Goal: Find specific page/section: Find specific page/section

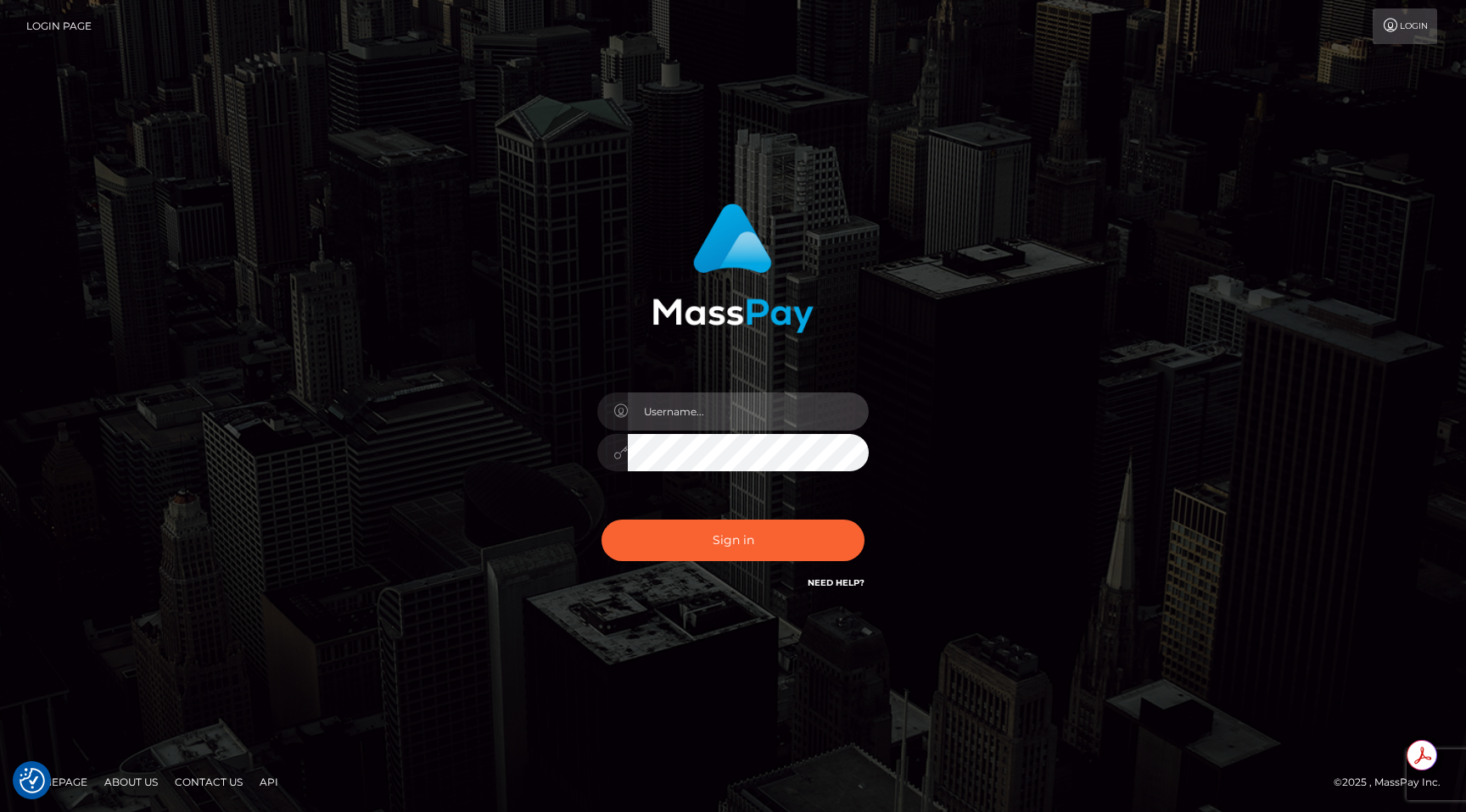
type input "egblue"
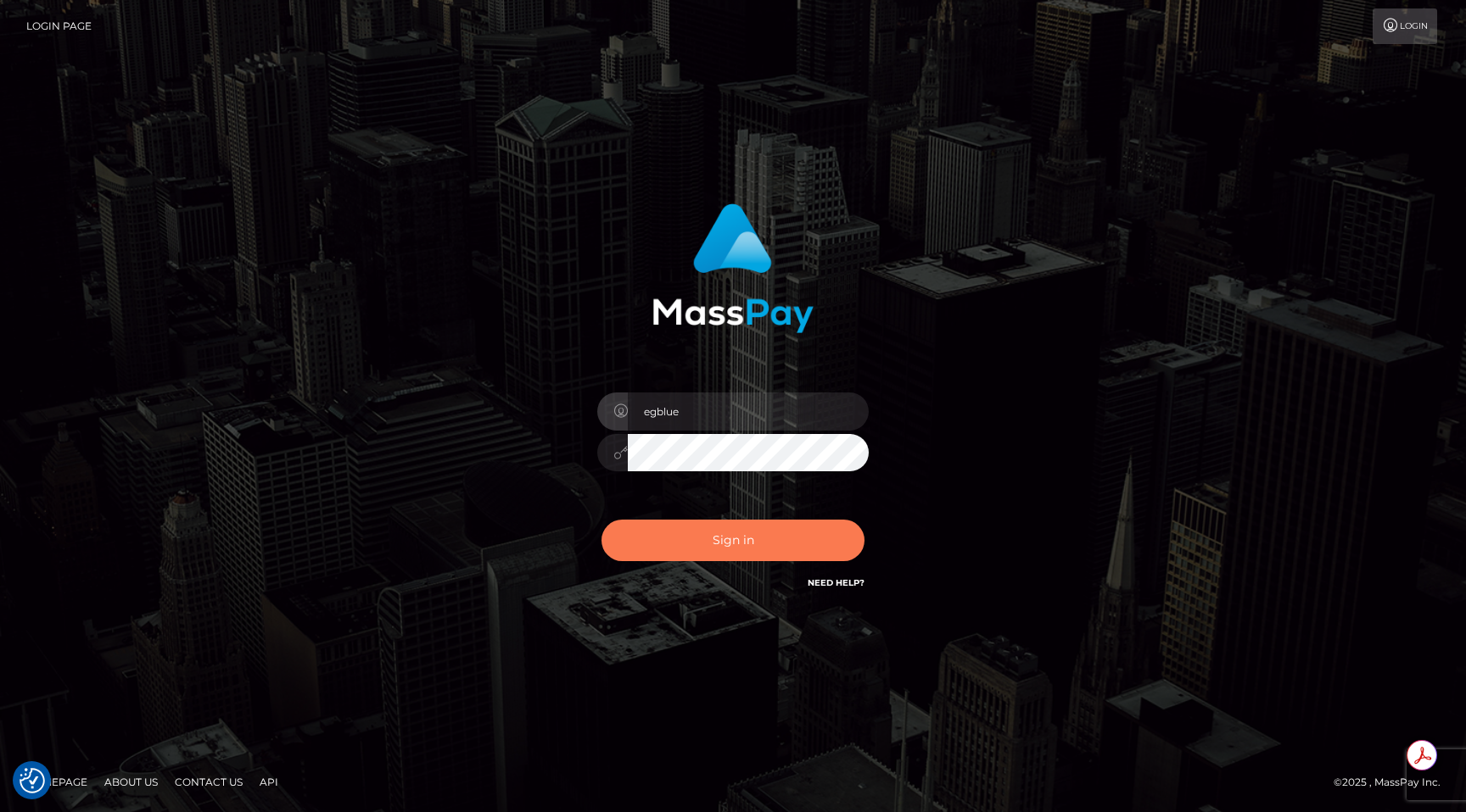
click at [681, 531] on button "Sign in" at bounding box center [732, 541] width 262 height 42
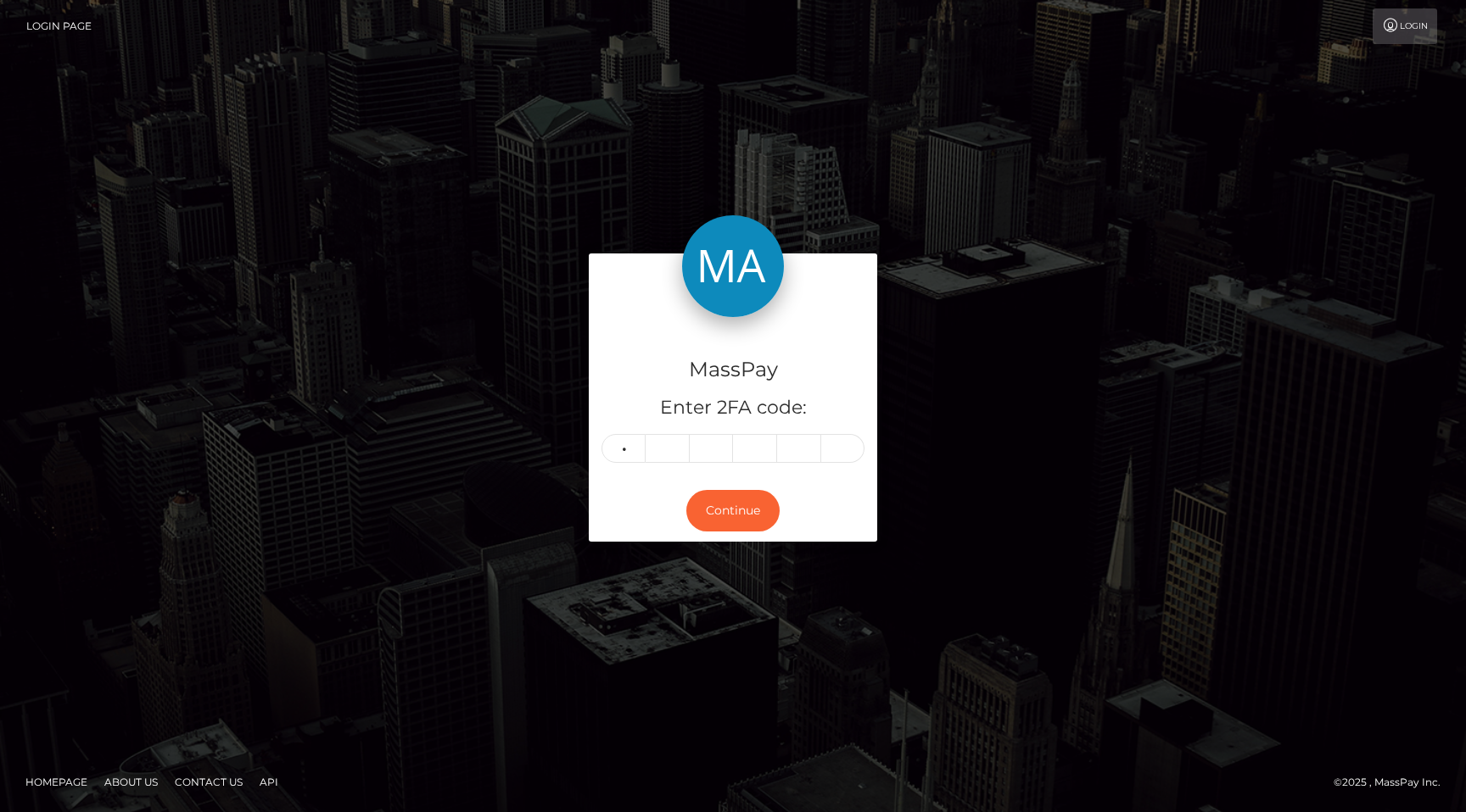
type input "7"
type input "4"
type input "6"
type input "2"
type input "7"
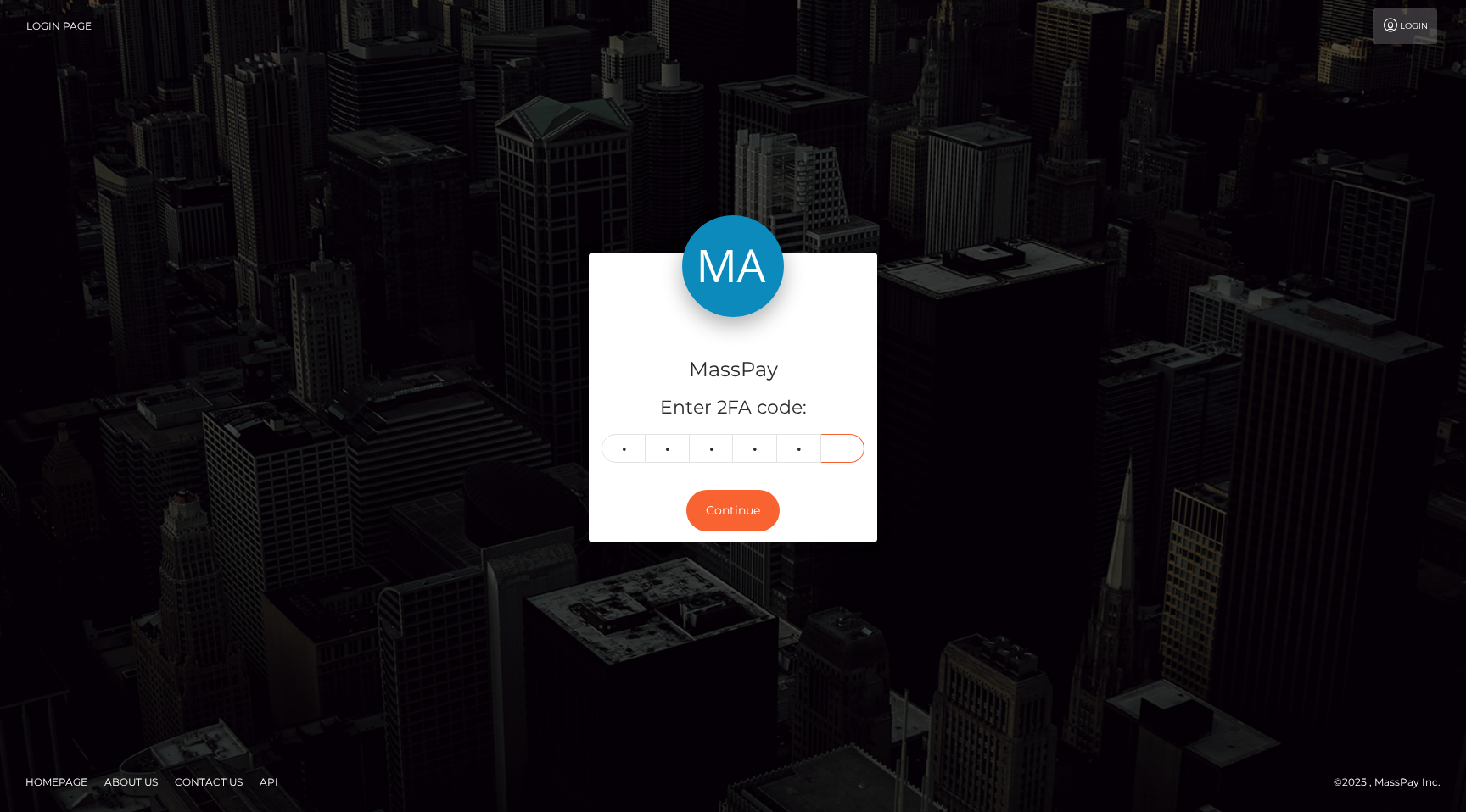
type input "2"
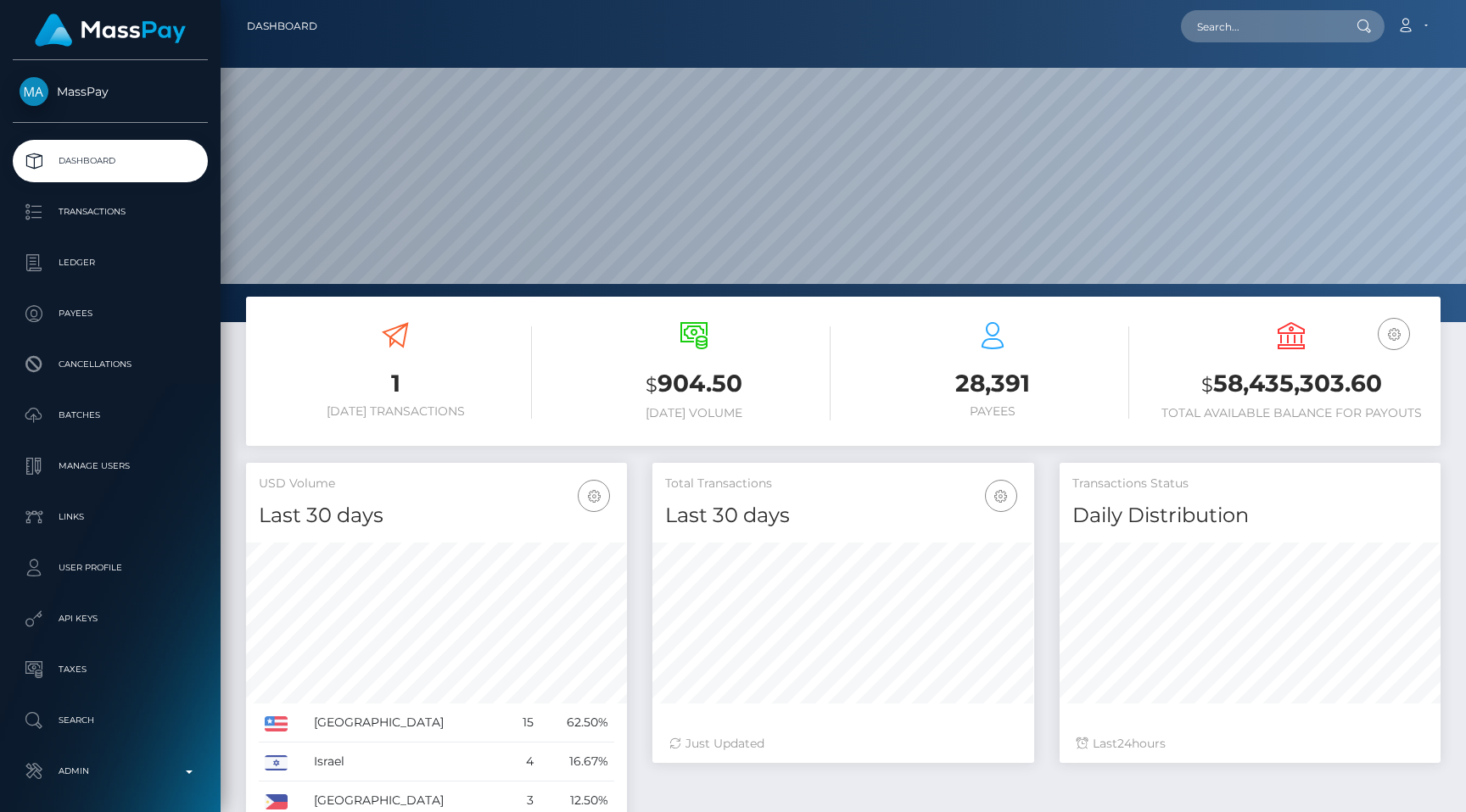
scroll to position [300, 380]
click at [206, 207] on link "Transactions" at bounding box center [110, 212] width 195 height 43
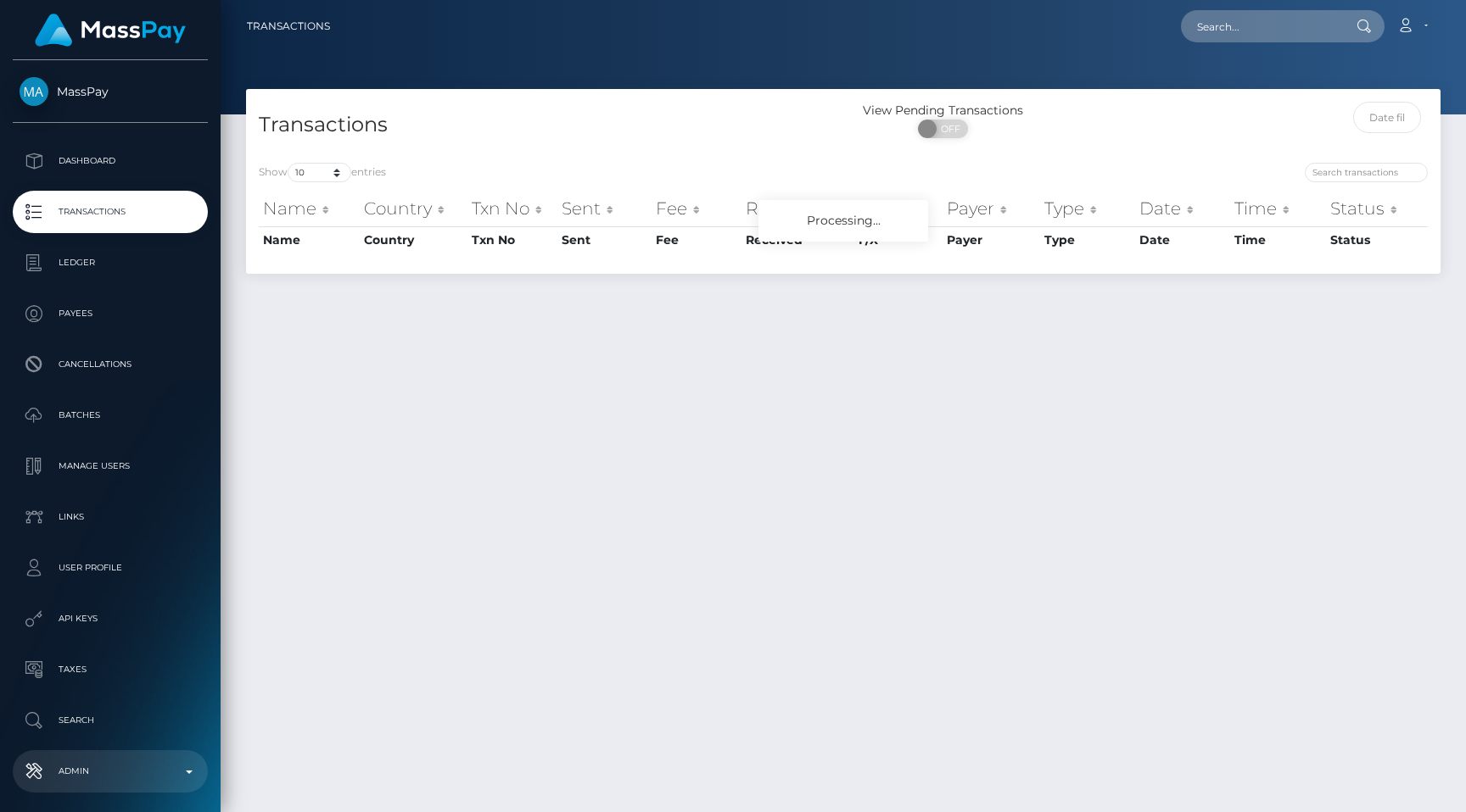
scroll to position [68, 0]
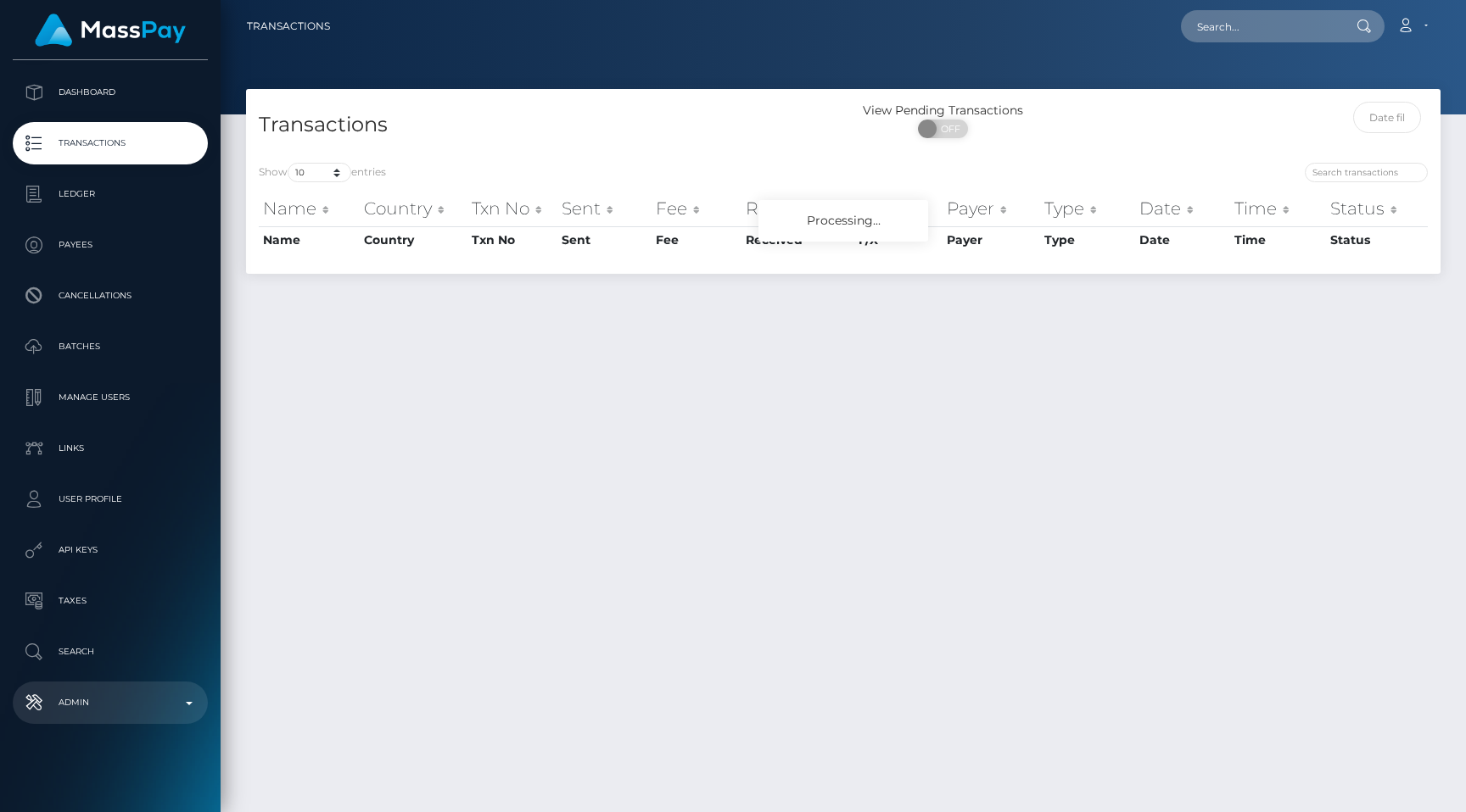
click at [147, 721] on link "Admin" at bounding box center [110, 702] width 195 height 43
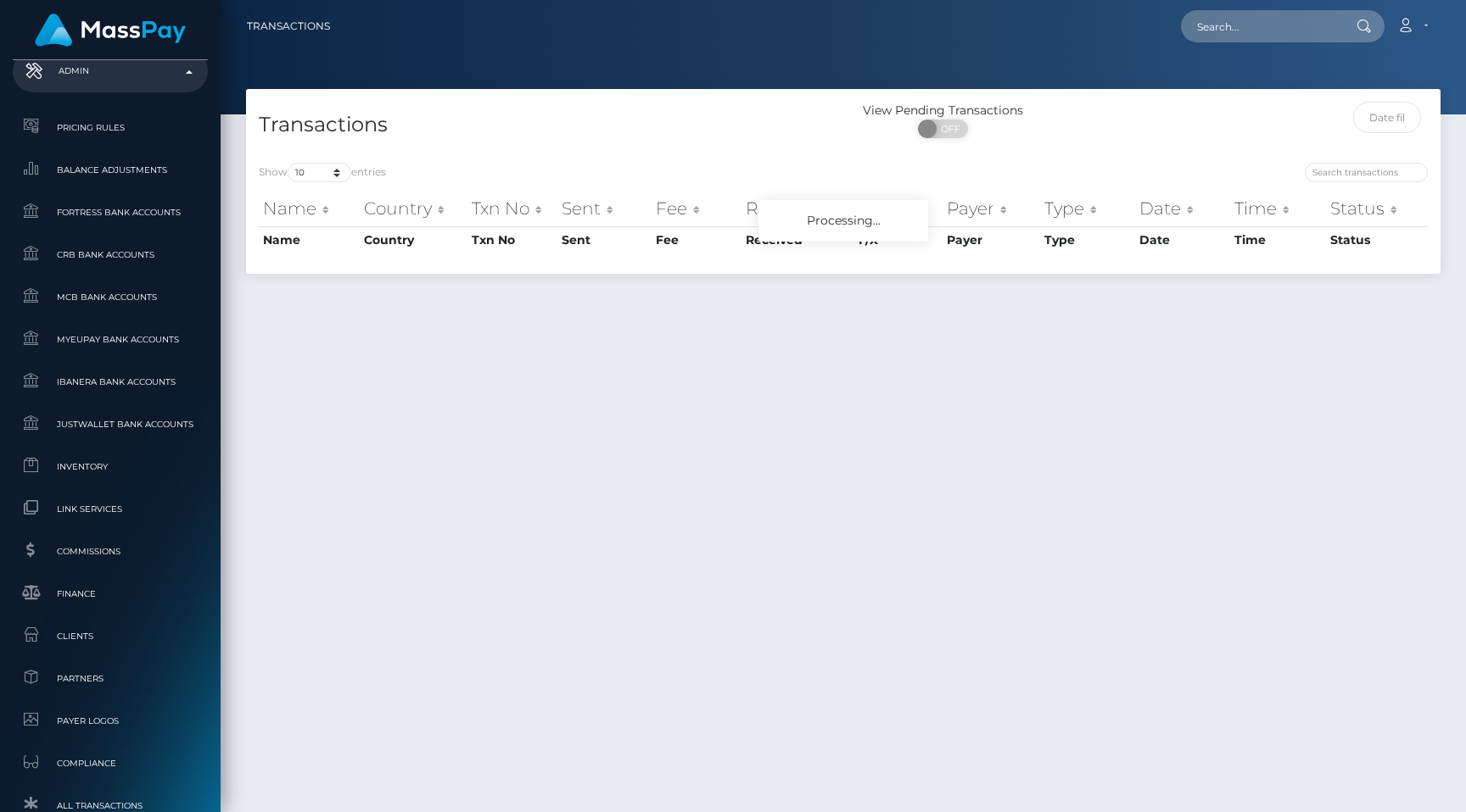
scroll to position [1016, 0]
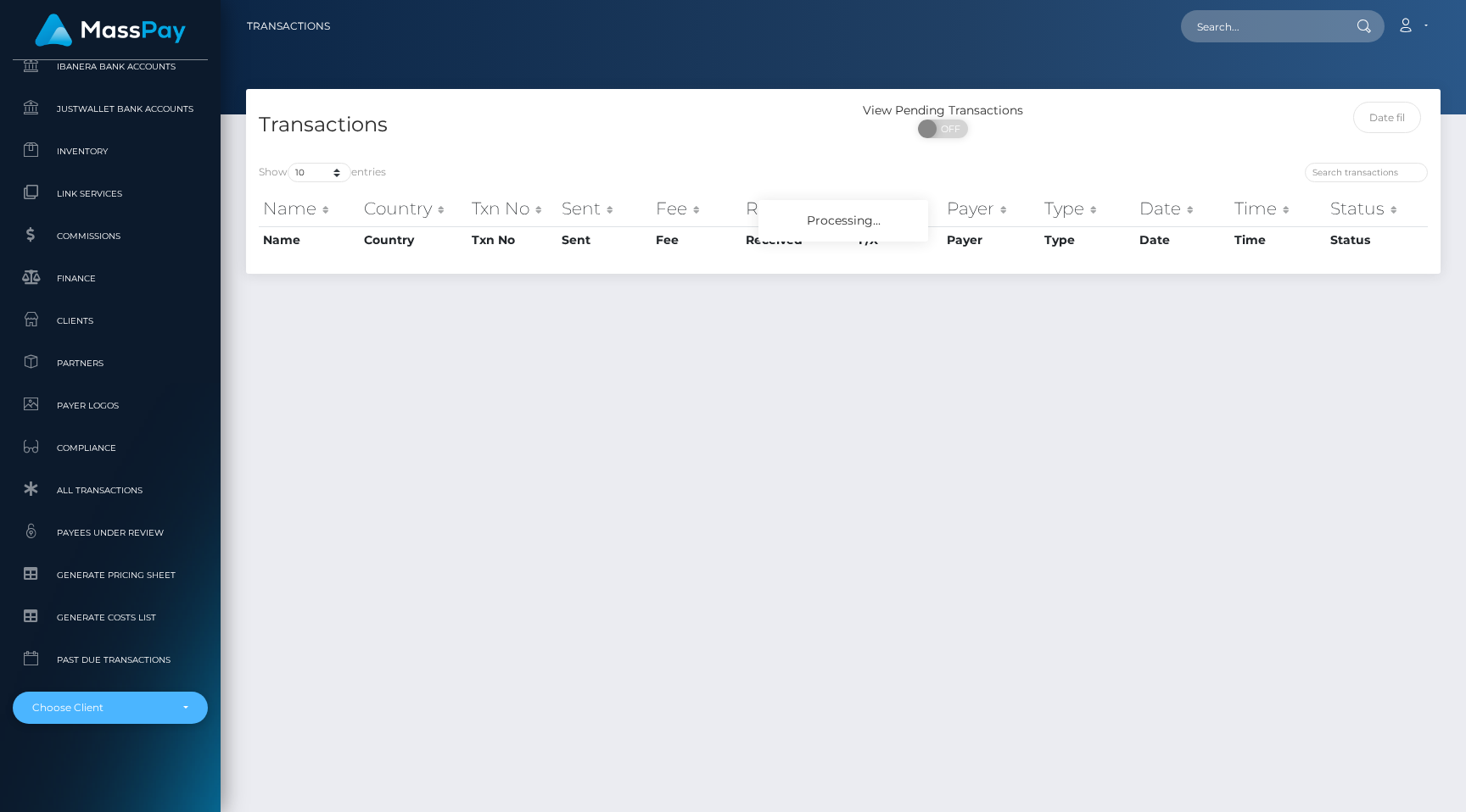
click at [118, 714] on div "Choose Client" at bounding box center [101, 708] width 137 height 14
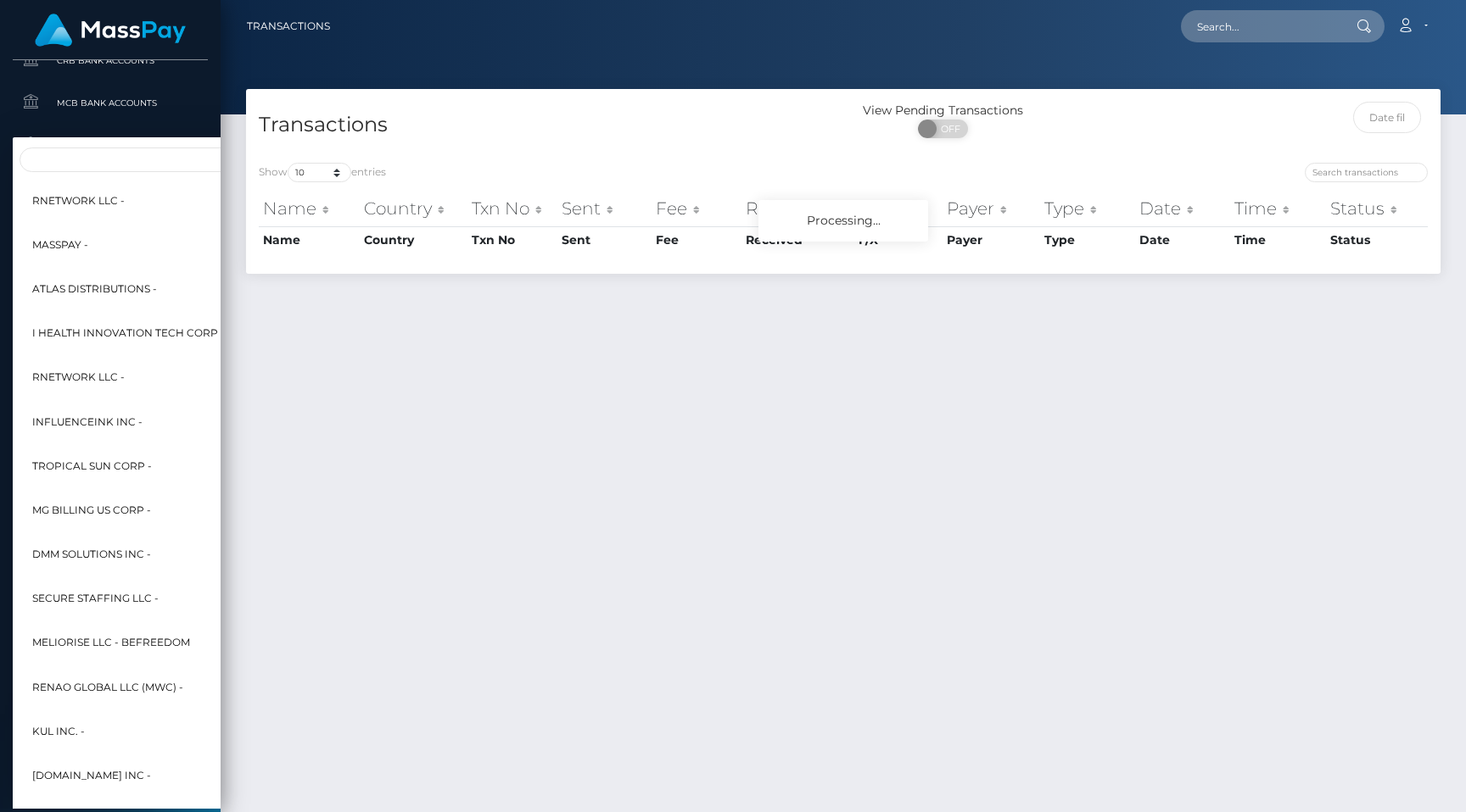
scroll to position [839, 0]
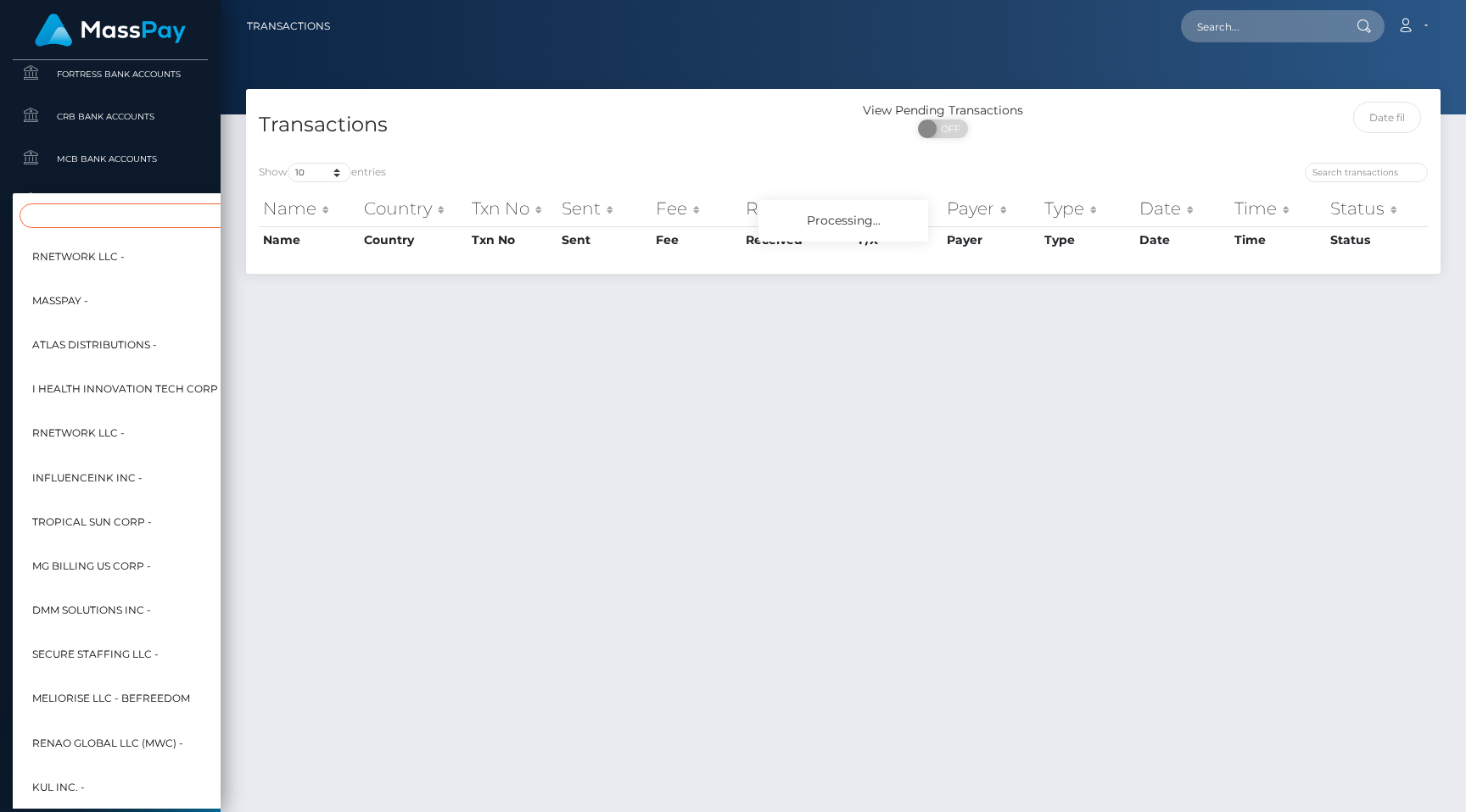
click at [123, 216] on input "Search" at bounding box center [206, 216] width 373 height 25
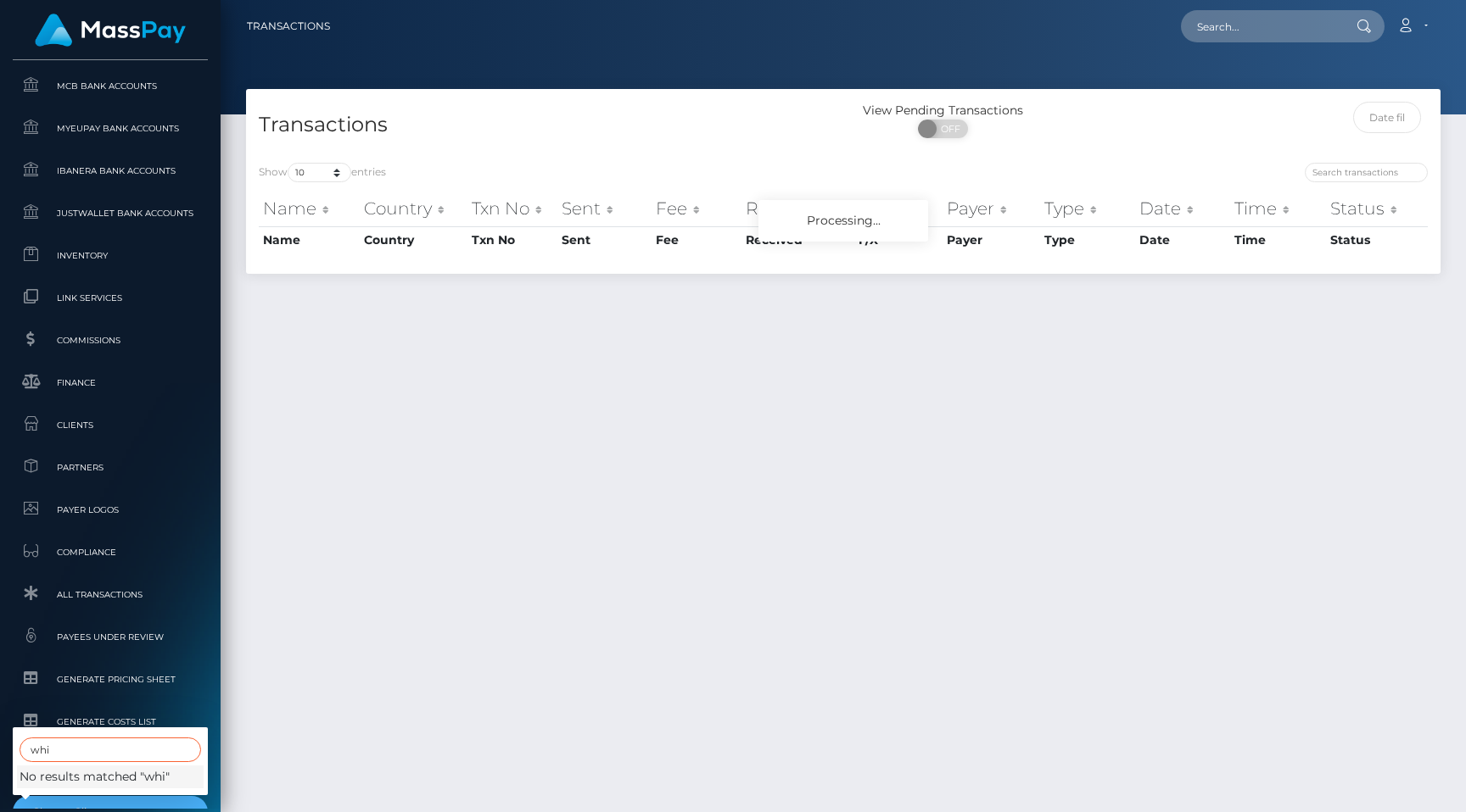
scroll to position [1016, 0]
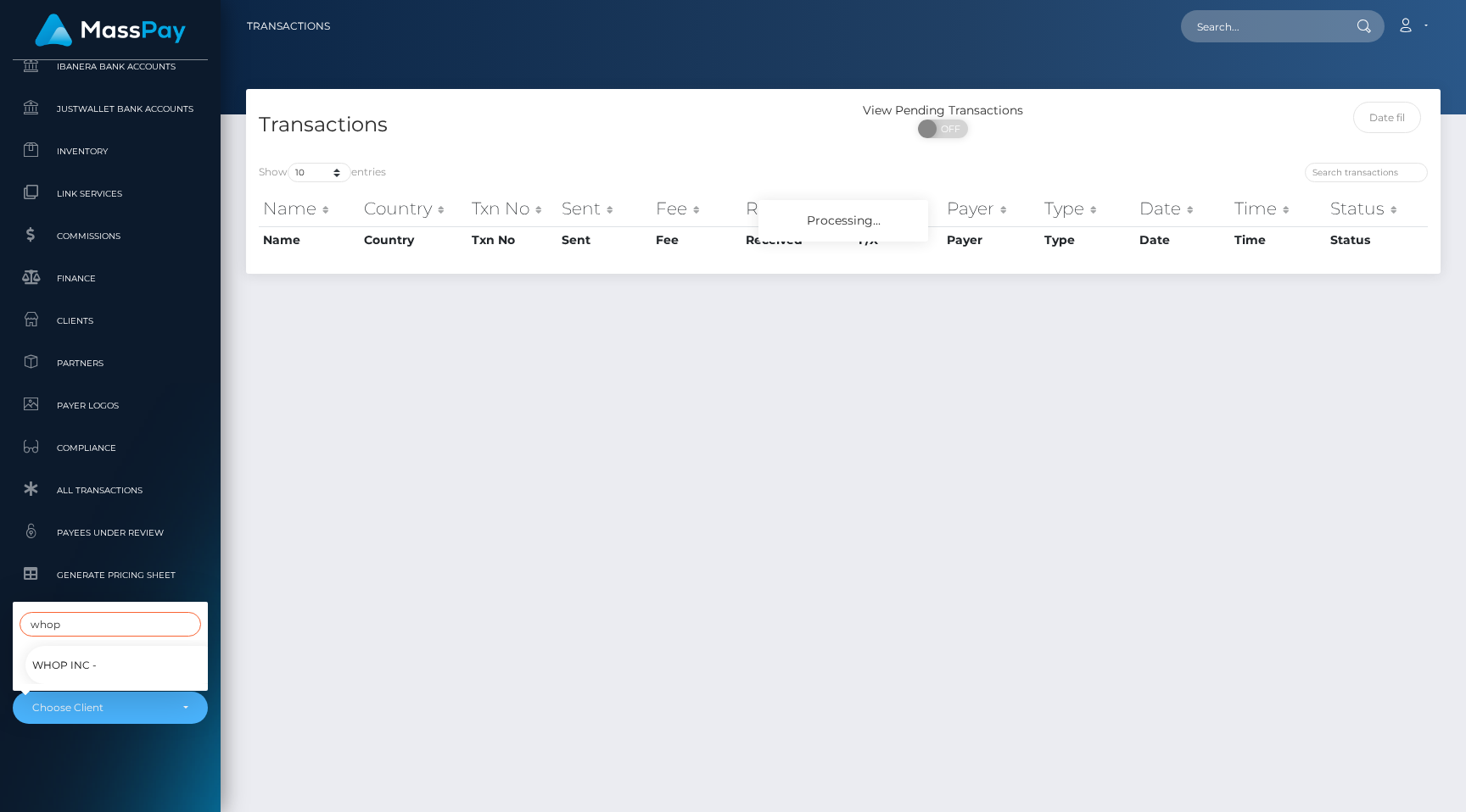
type input "whop"
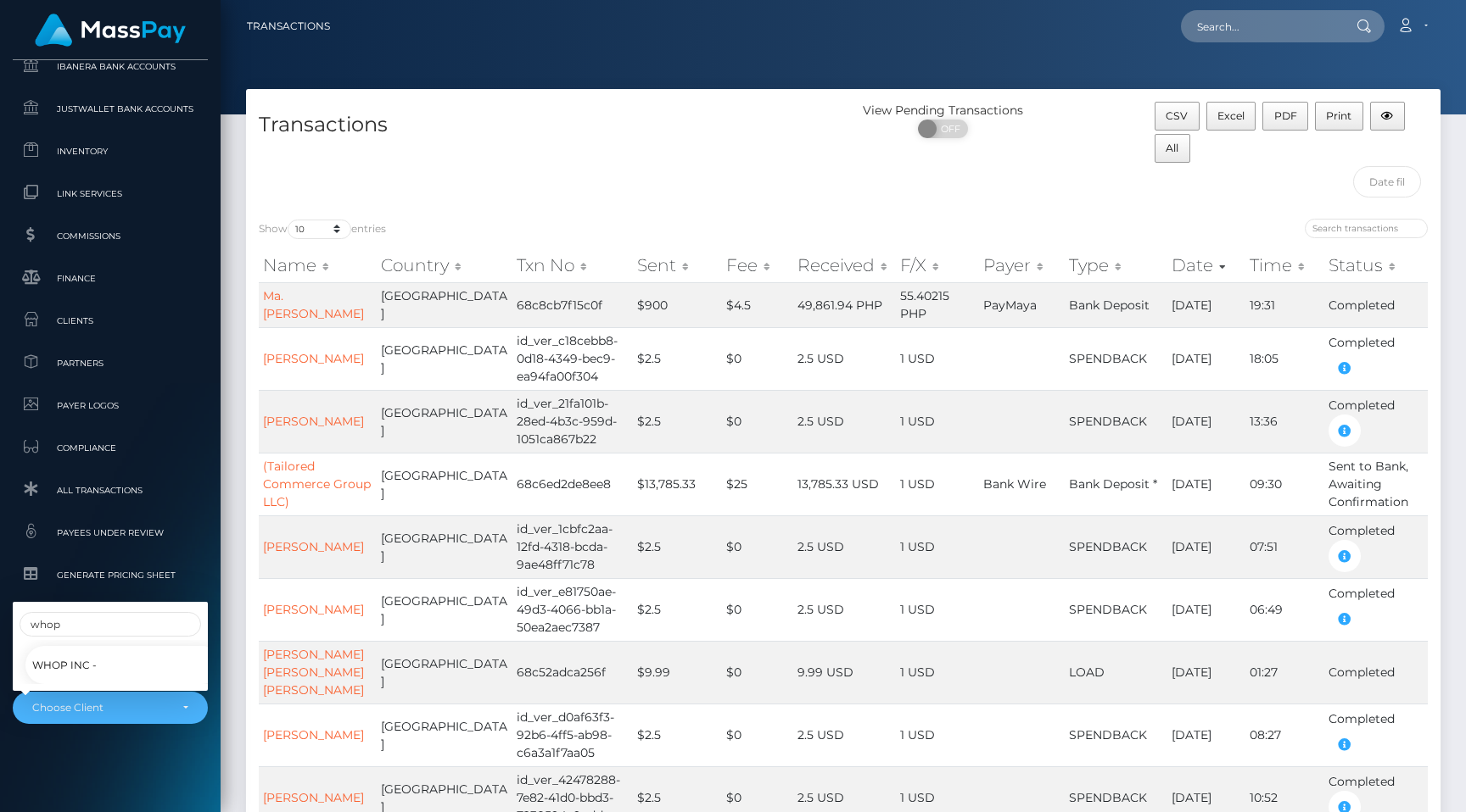
click at [139, 659] on link "Whop Inc -" at bounding box center [123, 664] width 195 height 39
select select "338"
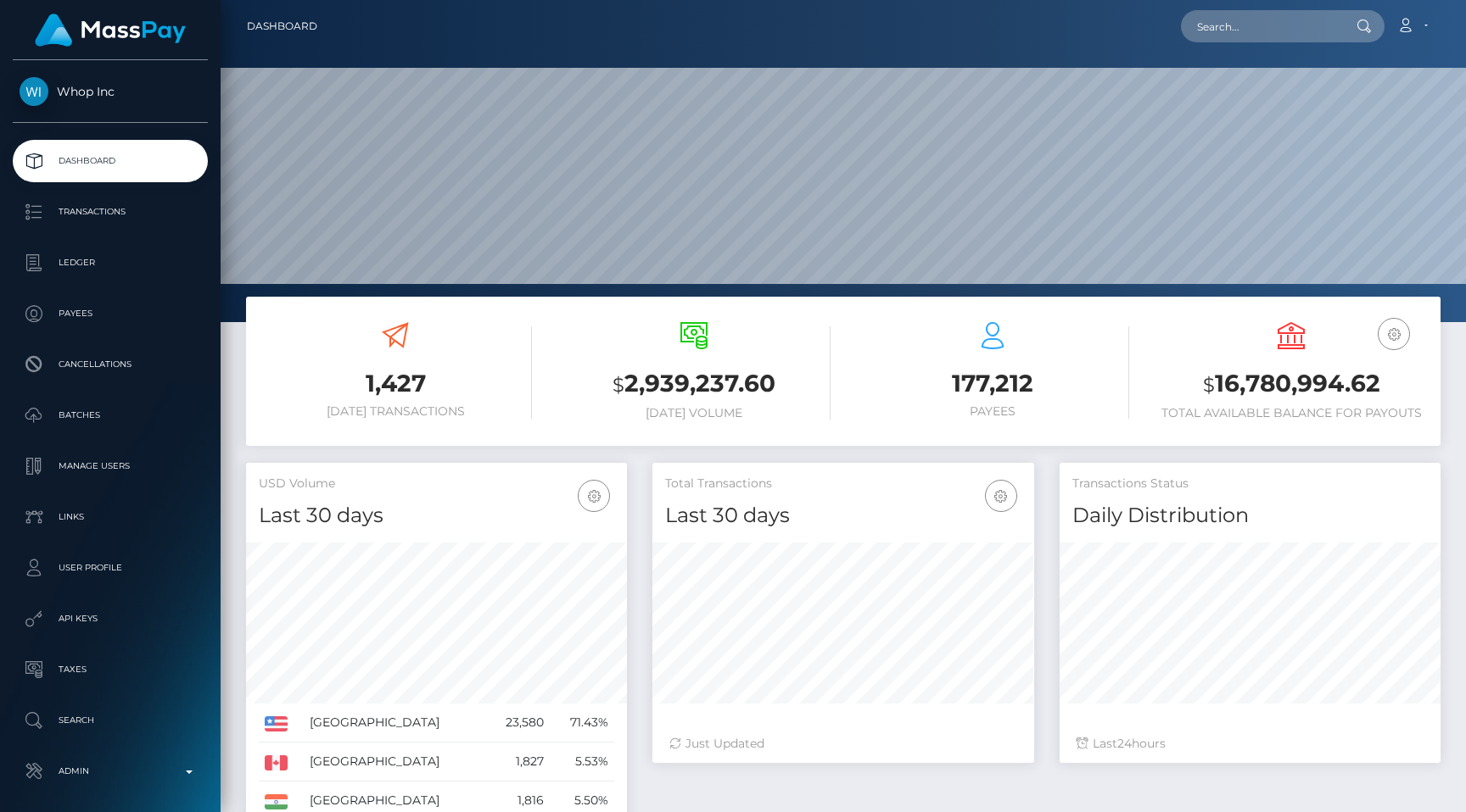
scroll to position [294, 0]
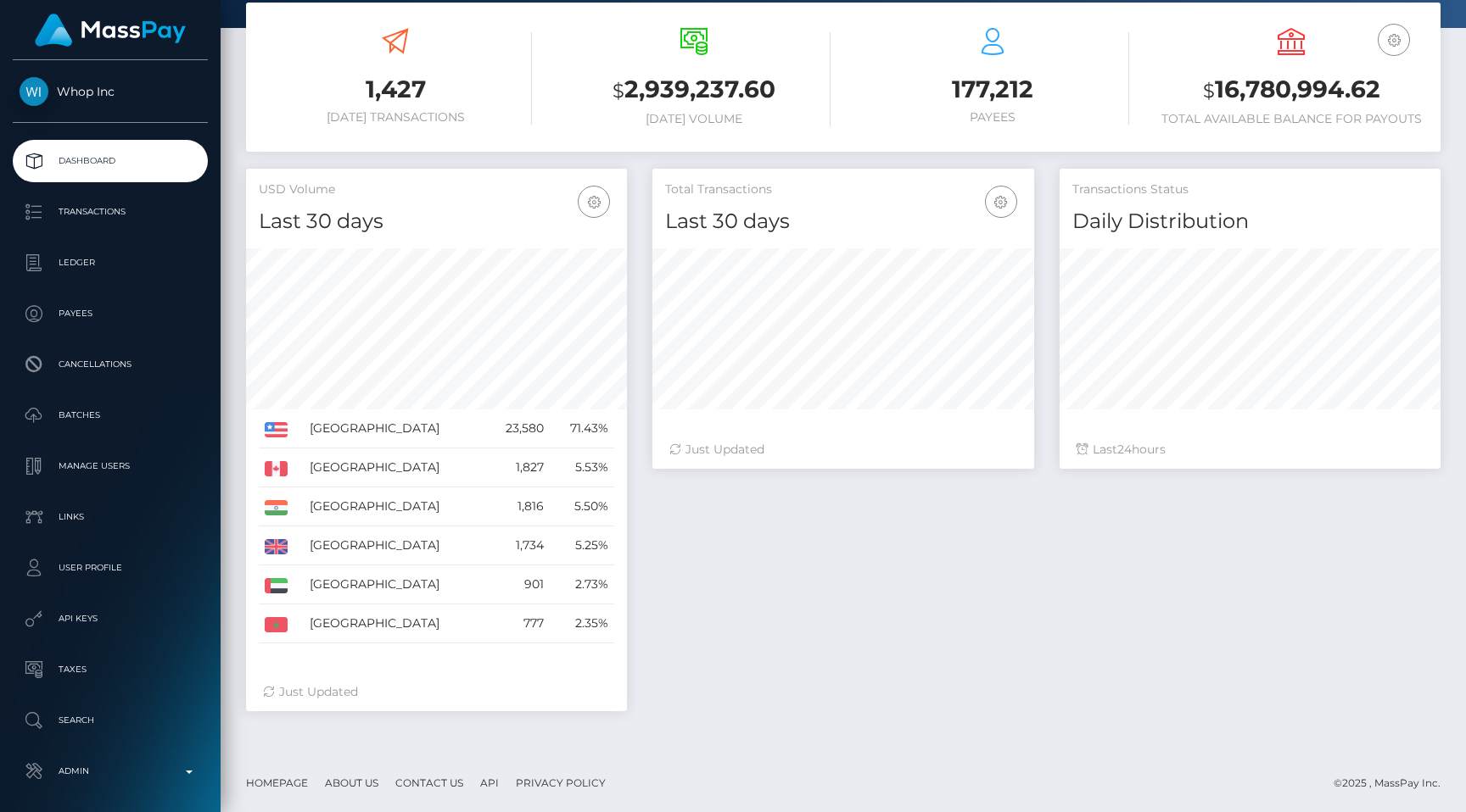
click at [758, 614] on div "Total Transactions Last 30 days Last 30 days Last 60 days Last 90 days 24" at bounding box center [1046, 448] width 813 height 559
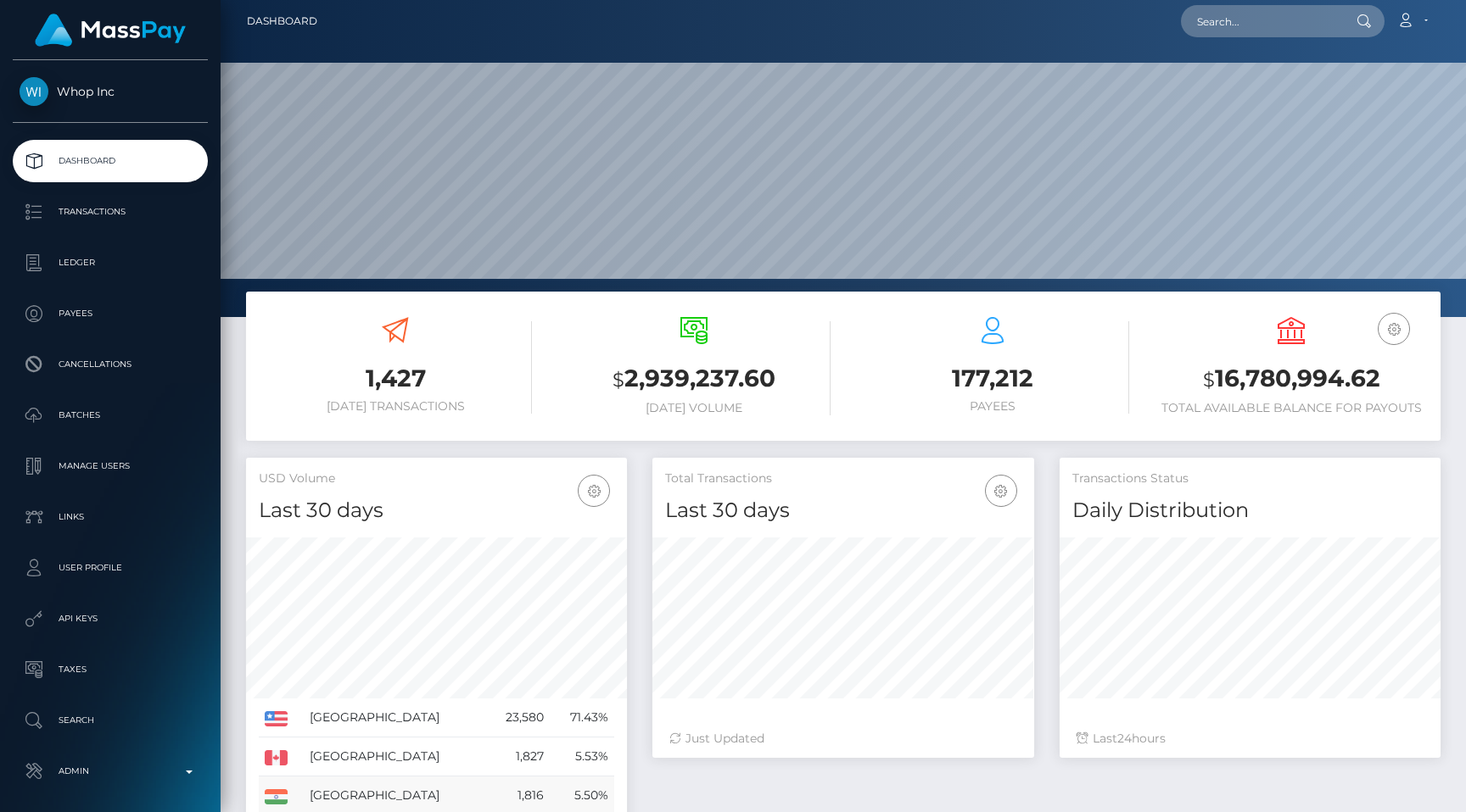
scroll to position [0, 0]
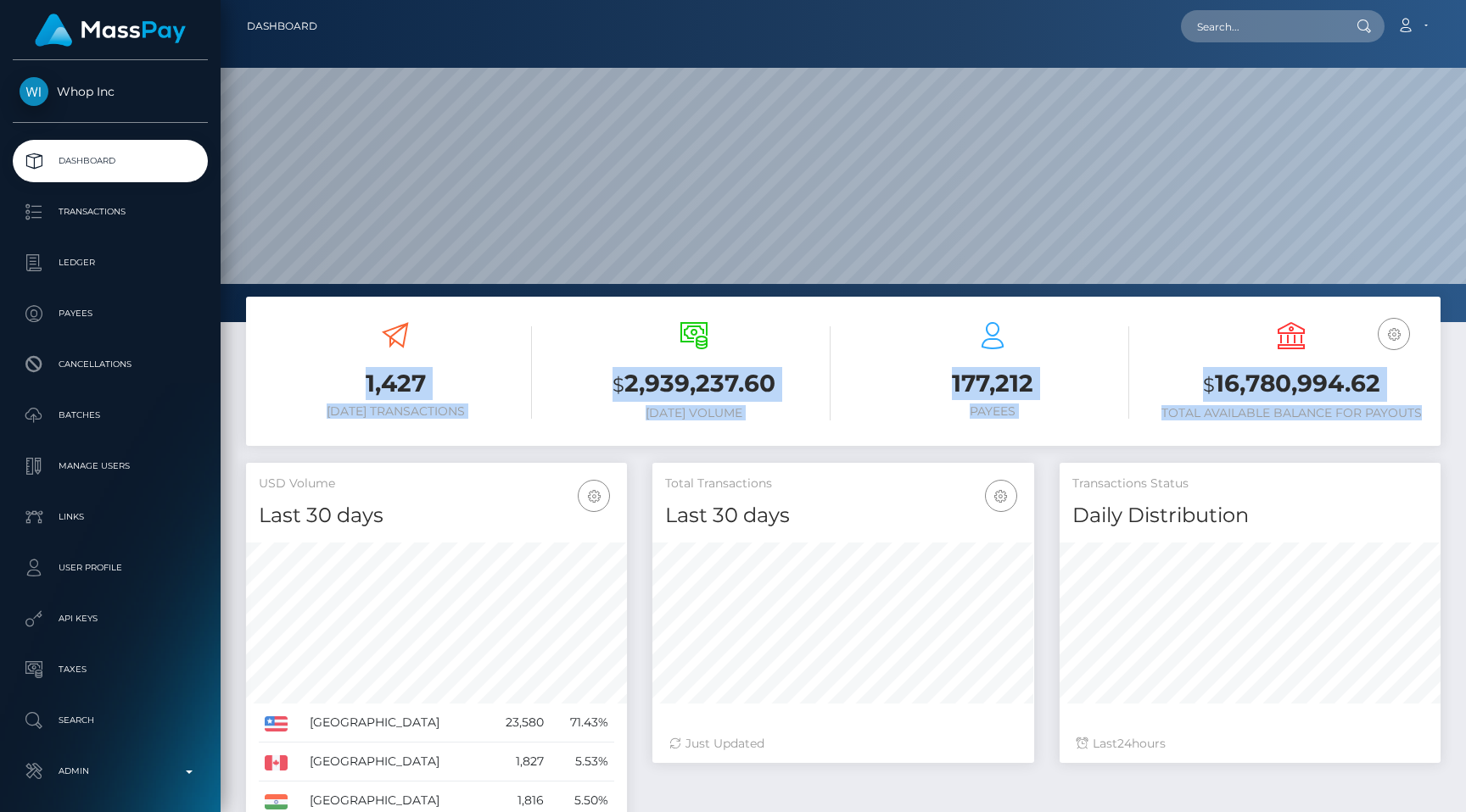
drag, startPoint x: 363, startPoint y: 332, endPoint x: 1423, endPoint y: 410, distance: 1062.9
click at [1423, 410] on div "1,427 Today Transactions $ 2,939,237.60 Today Volume 177,212 $" at bounding box center [843, 373] width 1195 height 128
click at [1424, 410] on h6 "Total Available Balance for Payouts" at bounding box center [1291, 413] width 273 height 15
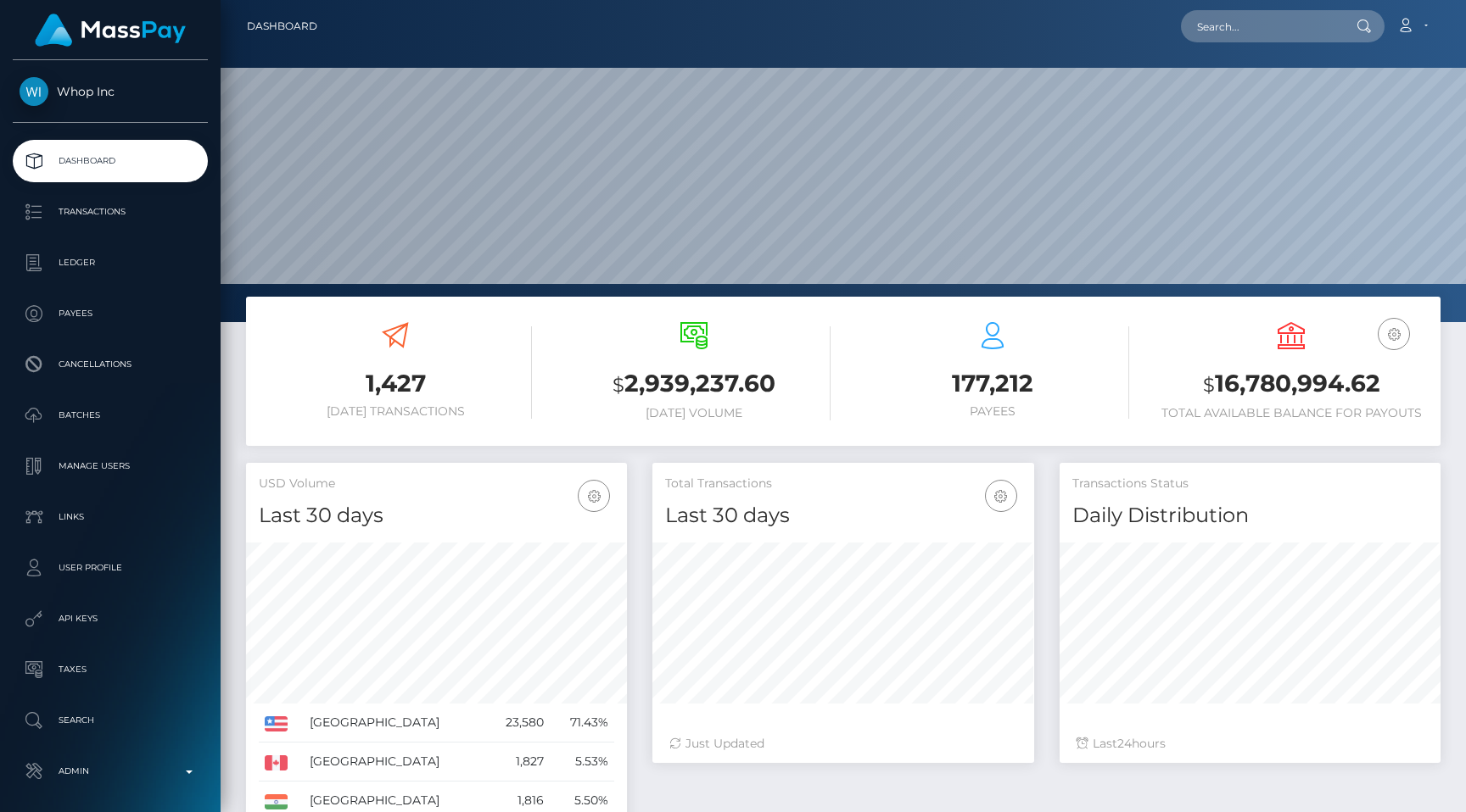
click at [90, 161] on p "Dashboard" at bounding box center [110, 161] width 181 height 26
click at [145, 167] on p "Dashboard" at bounding box center [110, 161] width 181 height 26
click at [166, 193] on link "Transactions" at bounding box center [110, 212] width 195 height 43
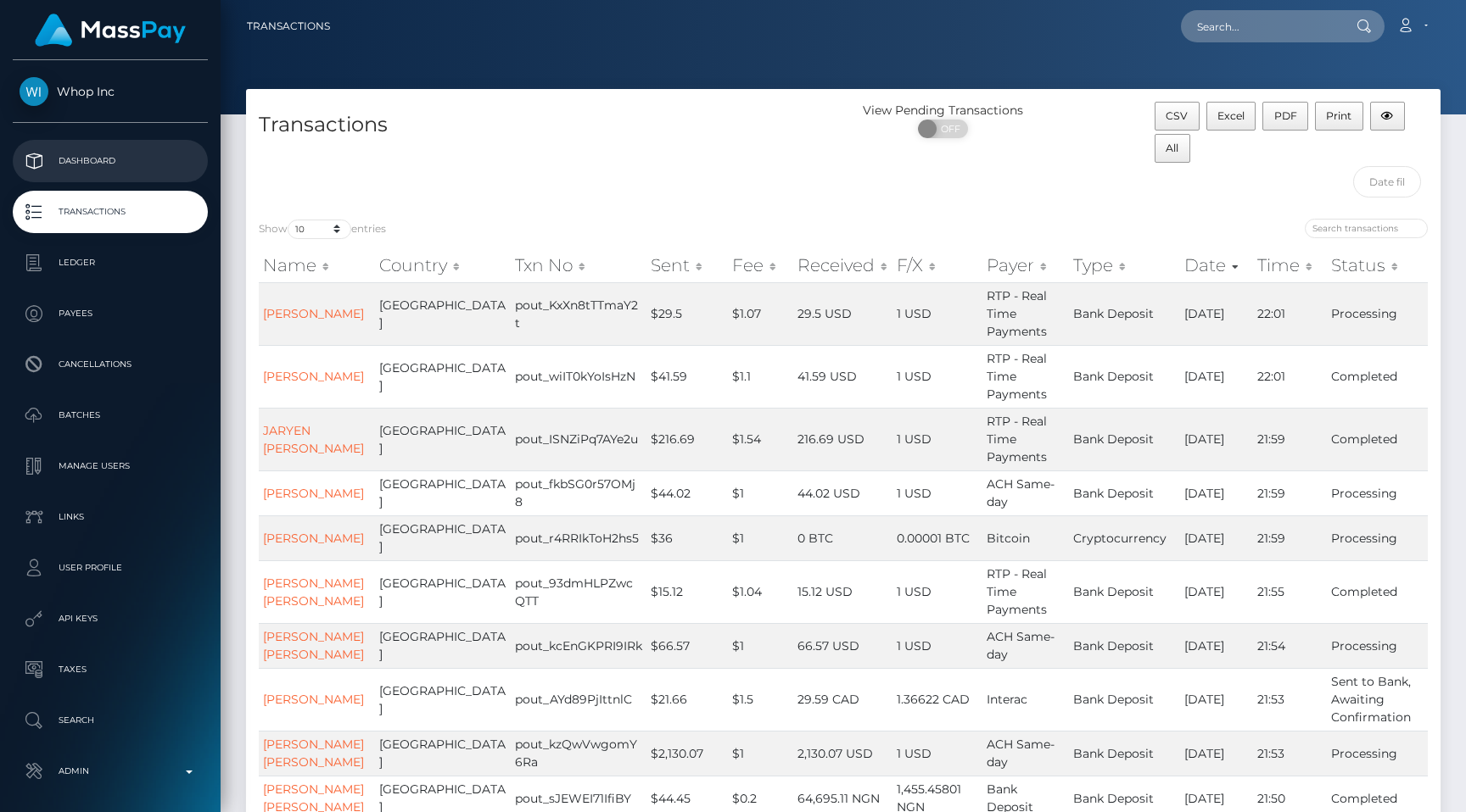
click at [138, 152] on p "Dashboard" at bounding box center [110, 161] width 181 height 26
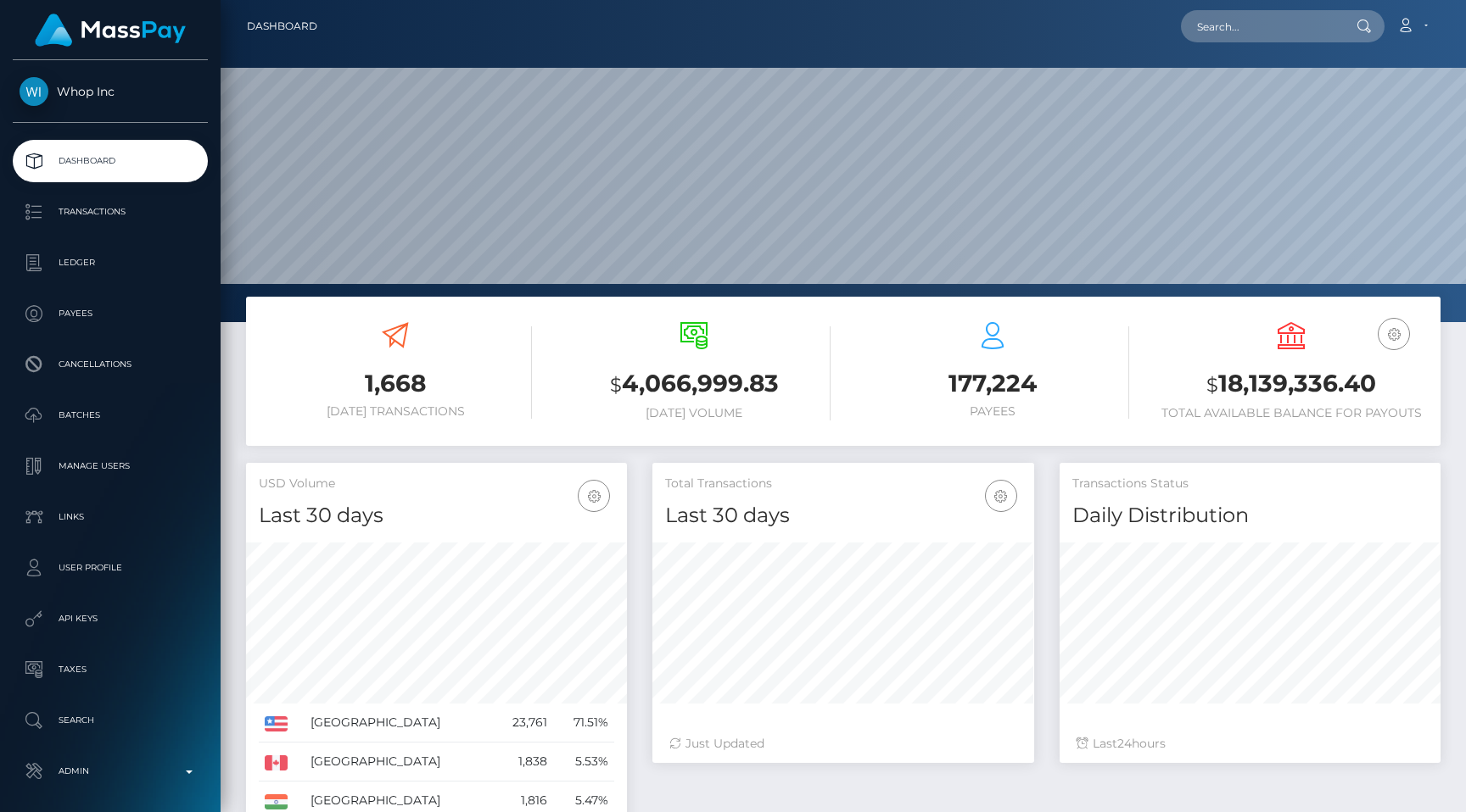
scroll to position [300, 380]
click at [103, 206] on p "Transactions" at bounding box center [110, 212] width 181 height 26
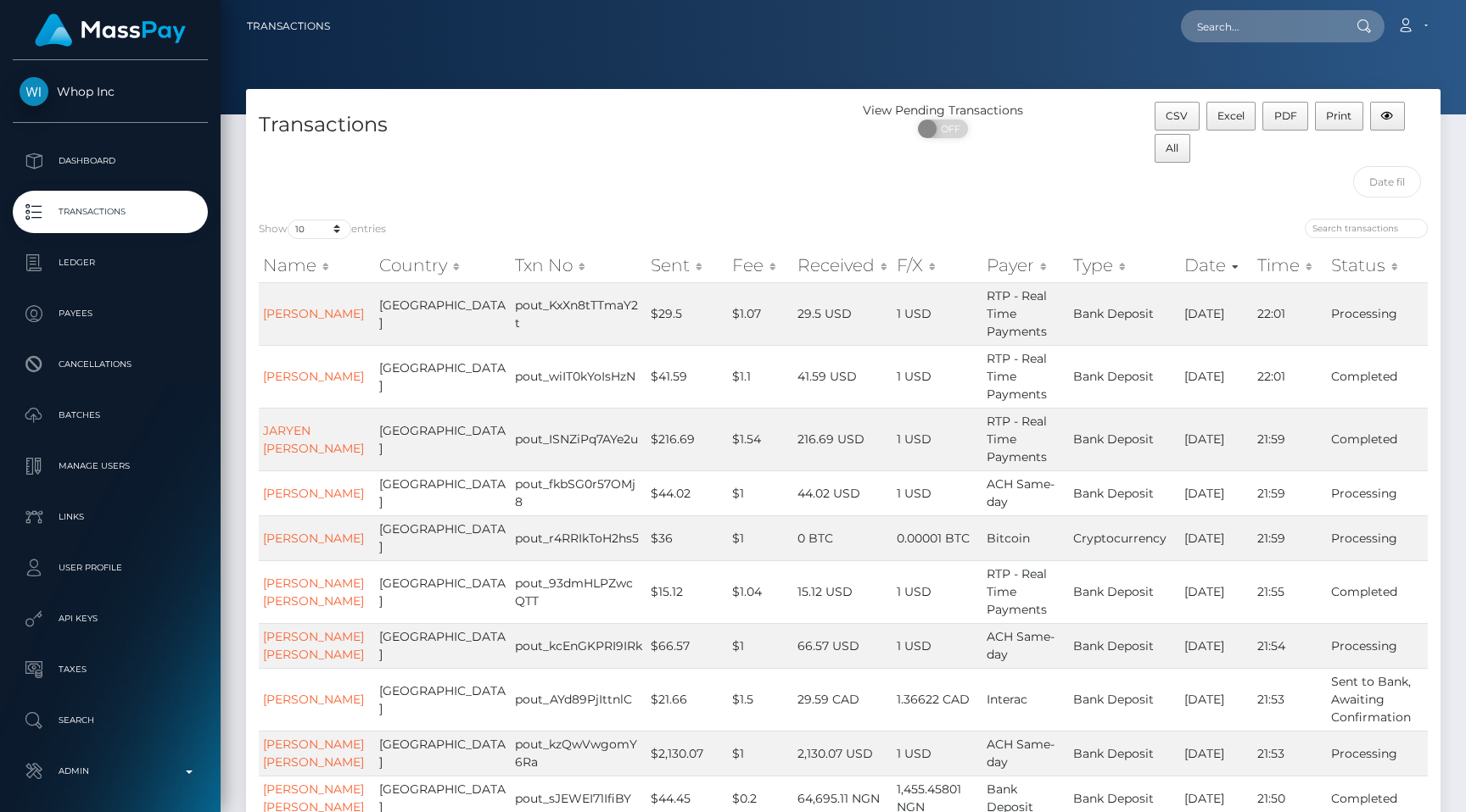
click at [166, 223] on p "Transactions" at bounding box center [110, 212] width 181 height 26
click at [119, 196] on link "Transactions" at bounding box center [110, 212] width 195 height 43
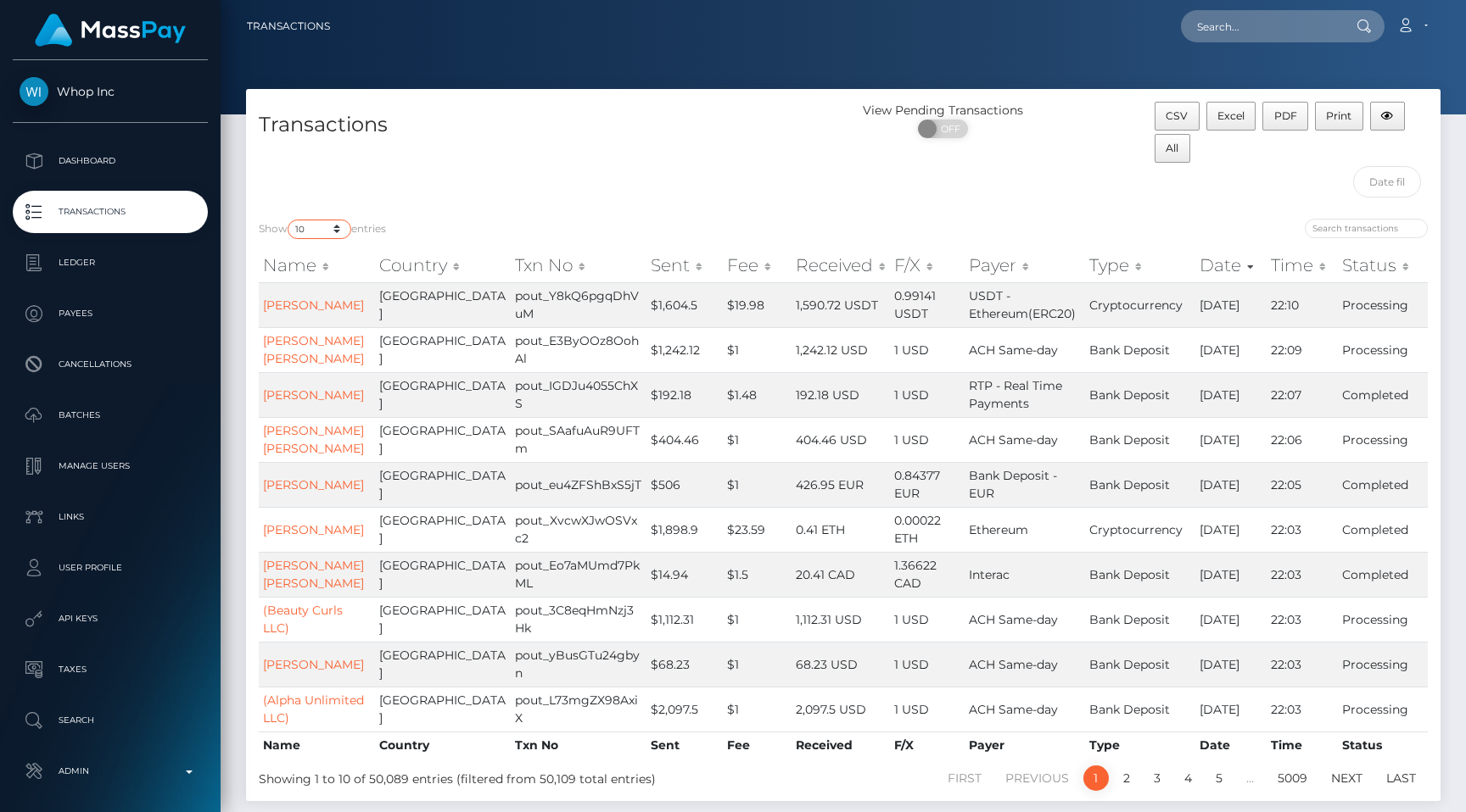
click at [329, 236] on select "10 25 50 100 250 500 1,000 3,500 All" at bounding box center [319, 230] width 63 height 20
select select "50"
click at [289, 220] on select "10 25 50 100 250 500 1,000 3,500 All" at bounding box center [319, 230] width 63 height 20
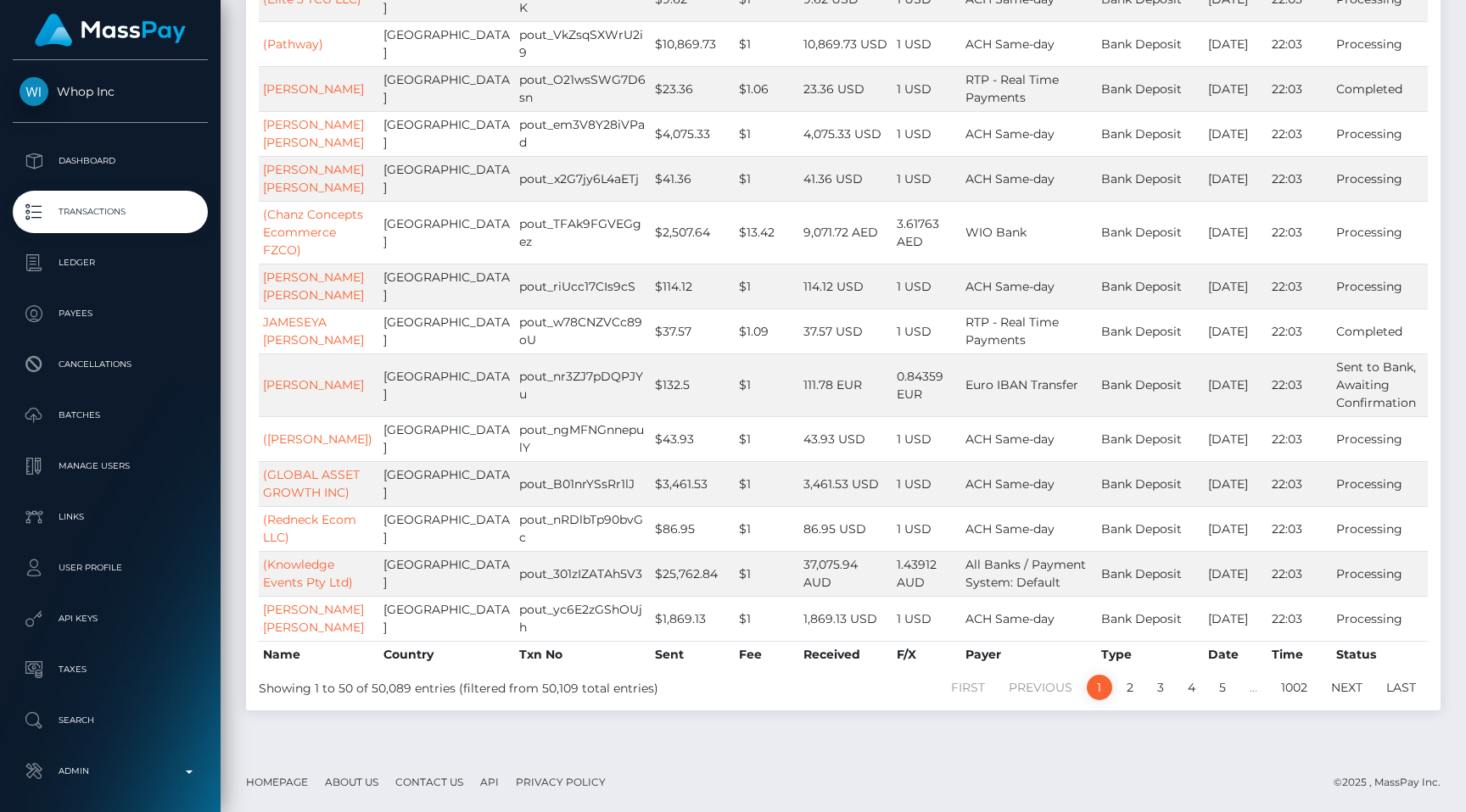
scroll to position [2148, 0]
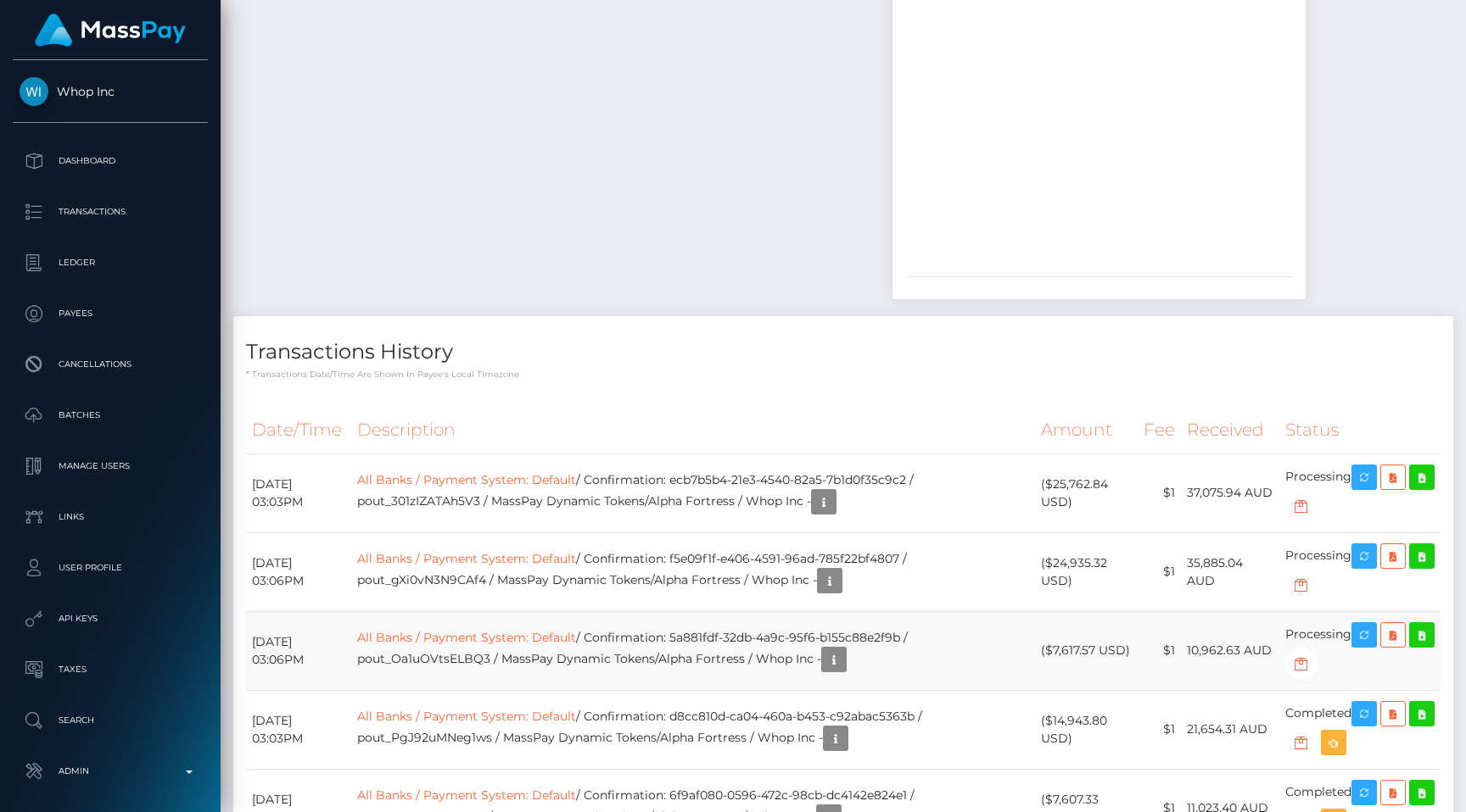
scroll to position [2276, 0]
